Goal: Task Accomplishment & Management: Manage account settings

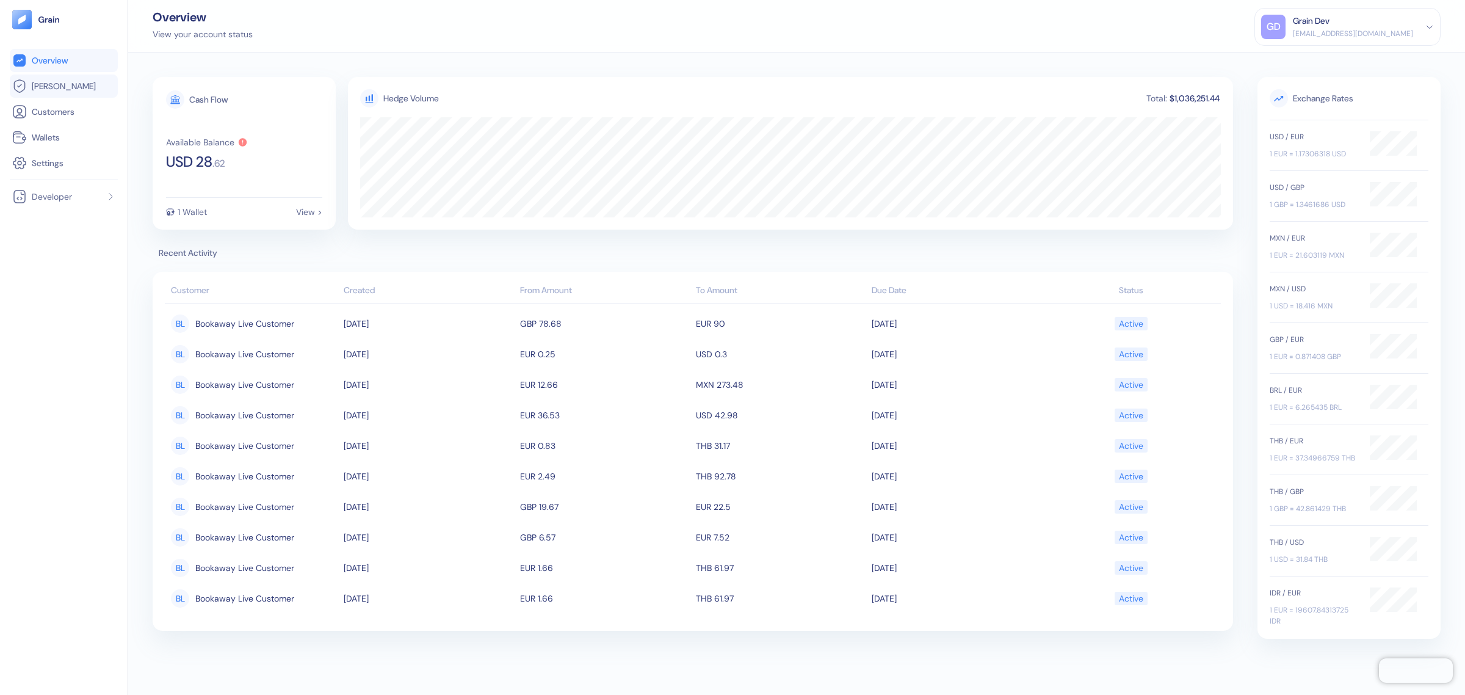
click at [71, 90] on link "[PERSON_NAME]" at bounding box center [63, 86] width 103 height 15
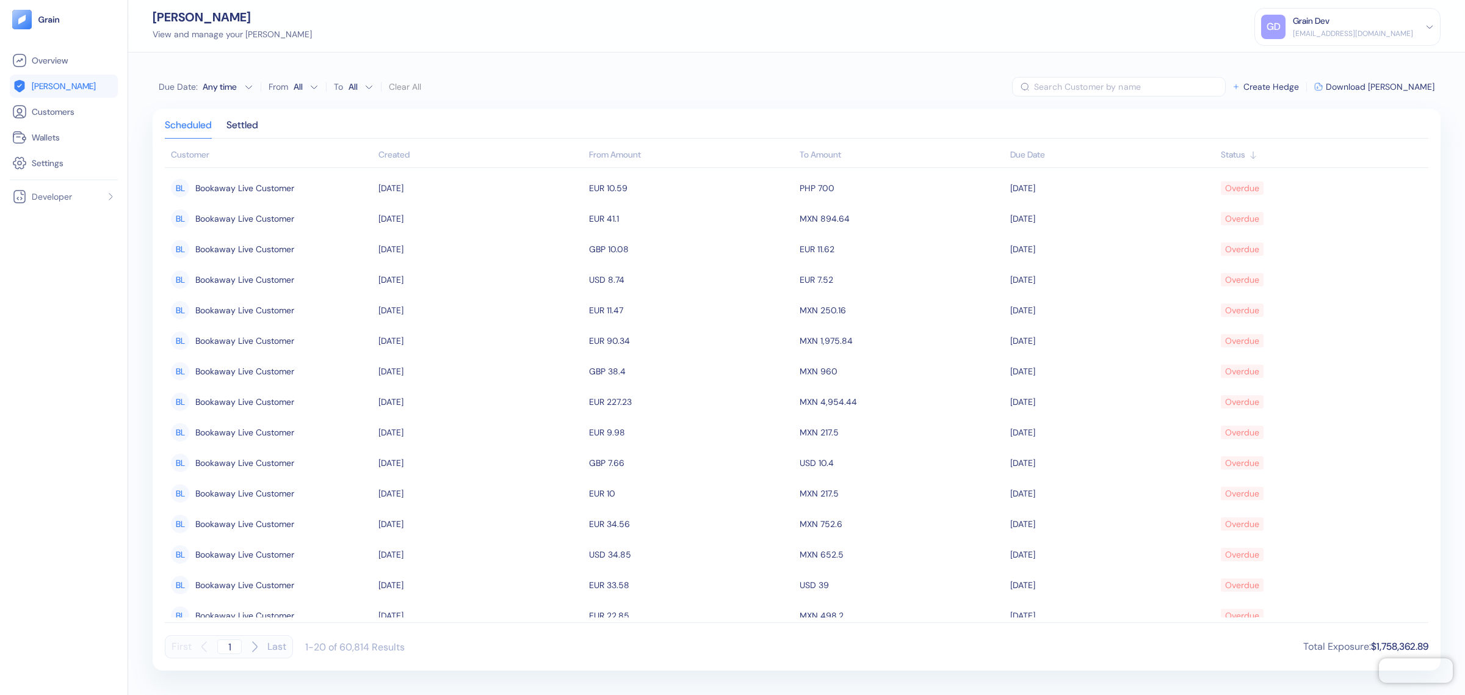
click at [1330, 16] on div "Grain Dev" at bounding box center [1311, 21] width 37 height 13
click at [1305, 58] on div "Sign Out" at bounding box center [1294, 60] width 34 height 13
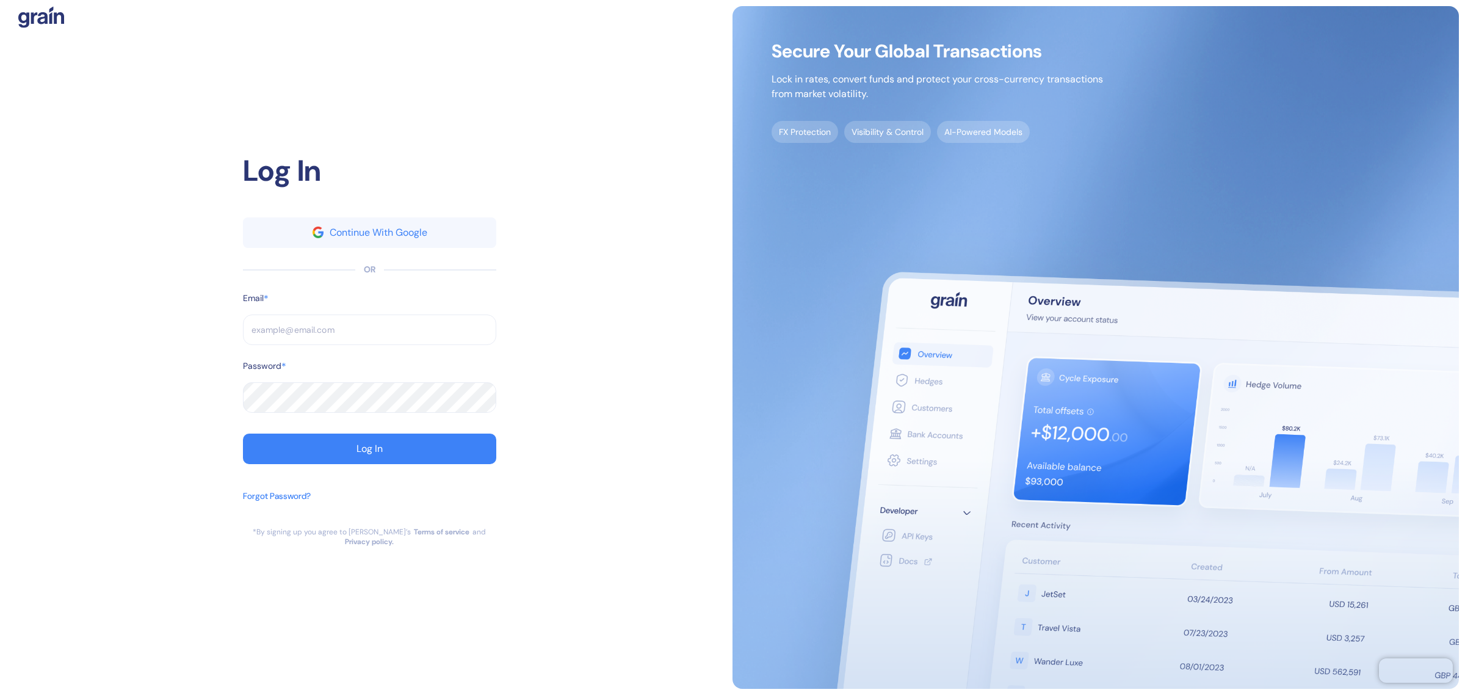
click at [337, 324] on input "text" at bounding box center [369, 329] width 253 height 31
type input "dev+bookaway12go@grainfinance.co"
